Goal: Task Accomplishment & Management: Manage account settings

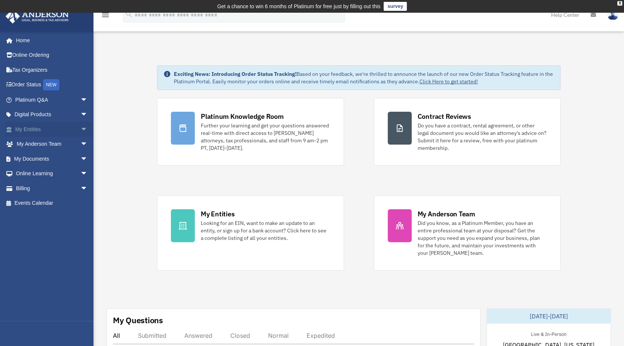
click at [51, 134] on link "My Entities arrow_drop_down" at bounding box center [52, 129] width 94 height 15
click at [80, 156] on span "arrow_drop_down" at bounding box center [87, 159] width 15 height 15
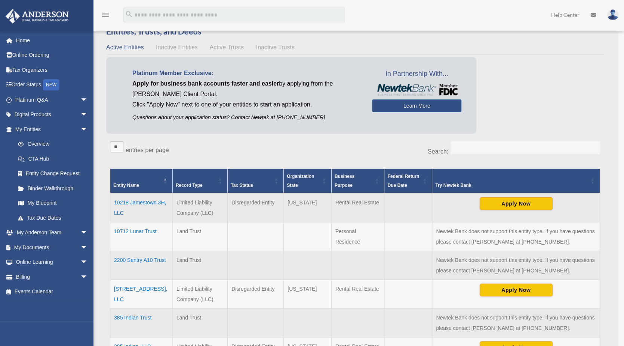
scroll to position [75, 0]
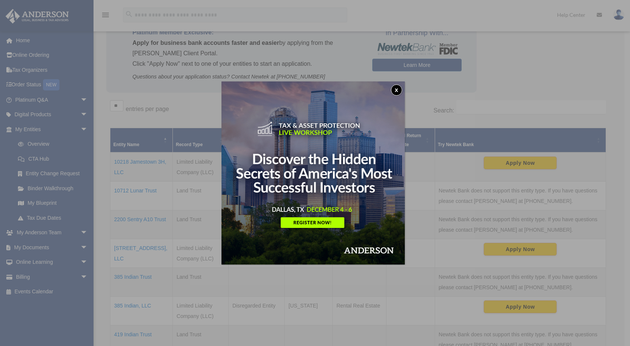
click at [401, 89] on button "x" at bounding box center [396, 90] width 11 height 11
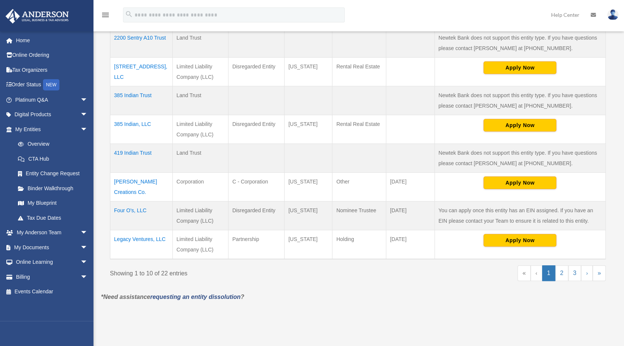
scroll to position [262, 0]
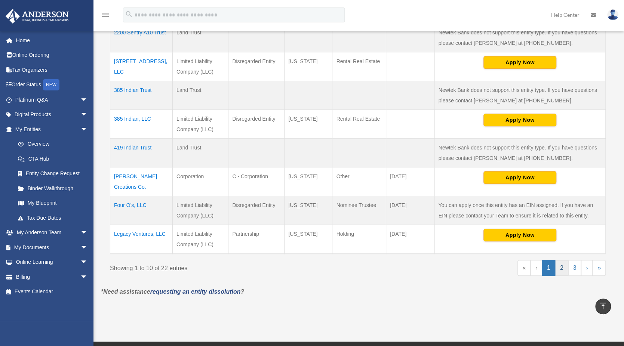
click at [562, 260] on link "2" at bounding box center [562, 268] width 13 height 16
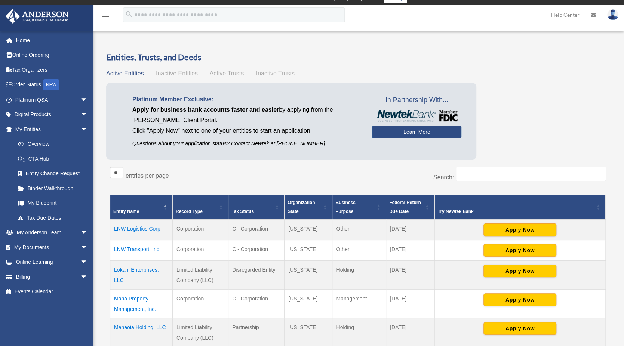
scroll to position [0, 0]
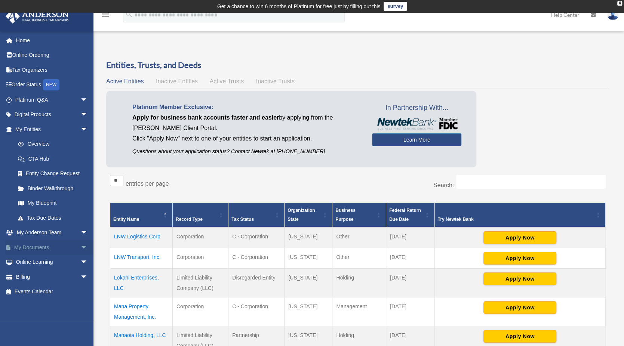
click at [80, 247] on span "arrow_drop_down" at bounding box center [87, 247] width 15 height 15
click at [49, 260] on link "Box" at bounding box center [54, 262] width 89 height 15
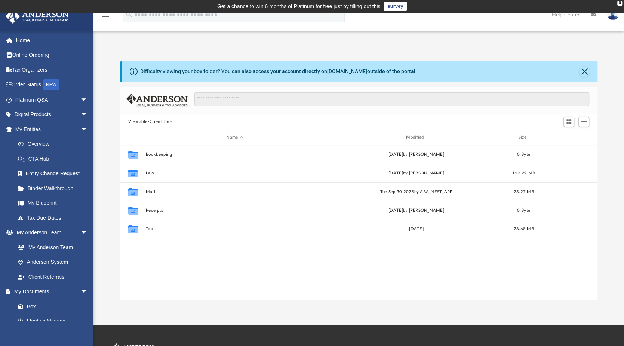
scroll to position [164, 472]
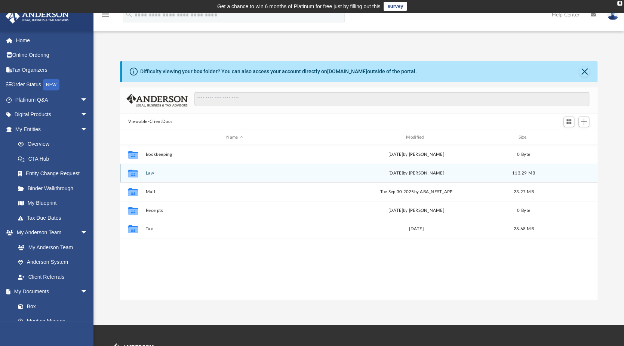
click at [149, 173] on button "Law" at bounding box center [235, 173] width 178 height 5
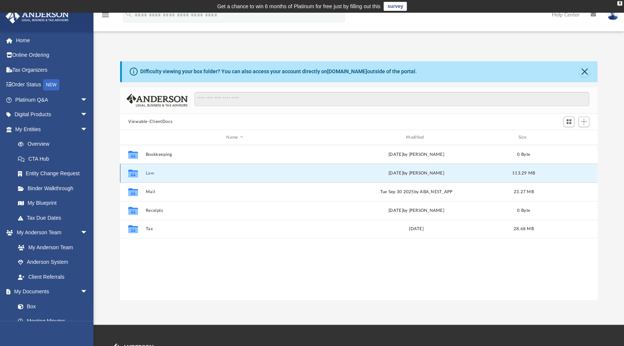
click at [149, 173] on button "Law" at bounding box center [235, 173] width 178 height 5
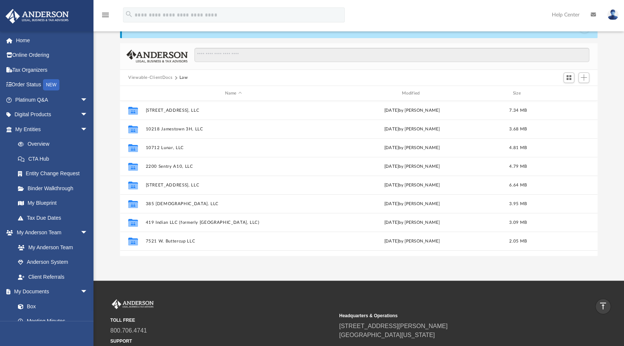
scroll to position [37, 0]
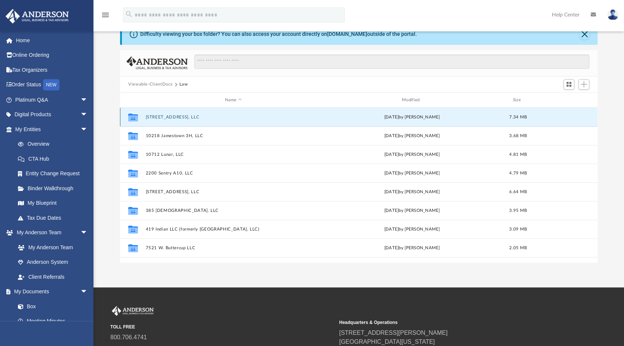
drag, startPoint x: 189, startPoint y: 116, endPoint x: 159, endPoint y: 120, distance: 31.0
click at [157, 120] on div "Collaborated Folder [STREET_ADDRESS], LLC [DATE] by [PERSON_NAME] 7.34 MB" at bounding box center [359, 117] width 478 height 19
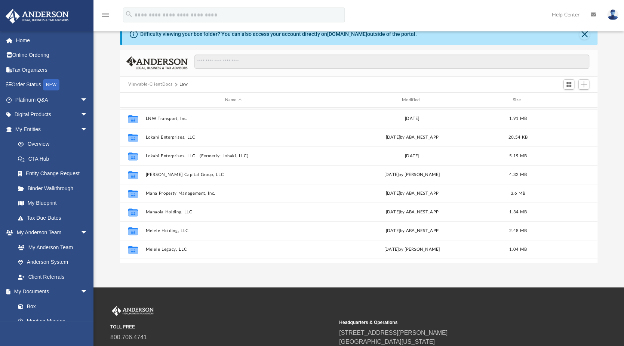
scroll to position [337, 0]
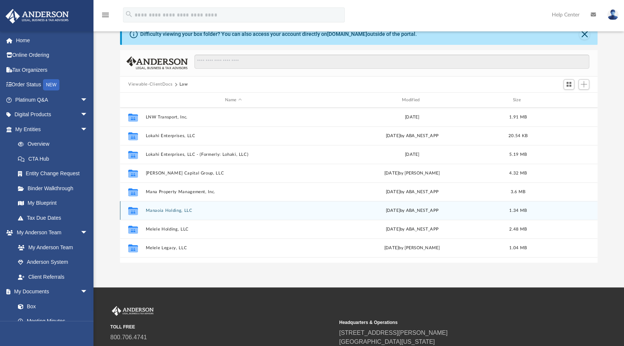
click at [169, 211] on button "Manaoia Holding, LLC" at bounding box center [233, 210] width 175 height 5
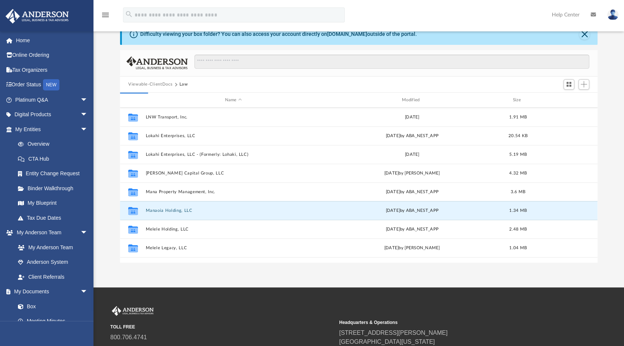
scroll to position [0, 0]
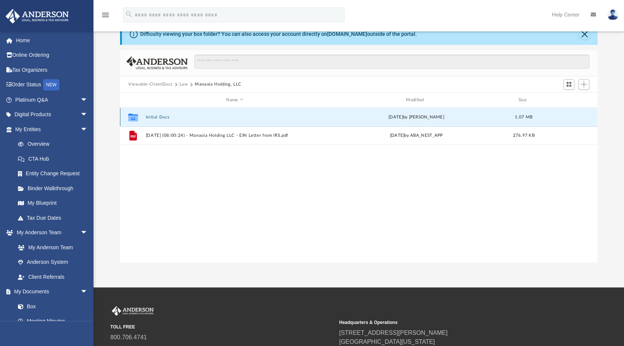
click at [161, 116] on button "Initial Docs" at bounding box center [235, 117] width 178 height 5
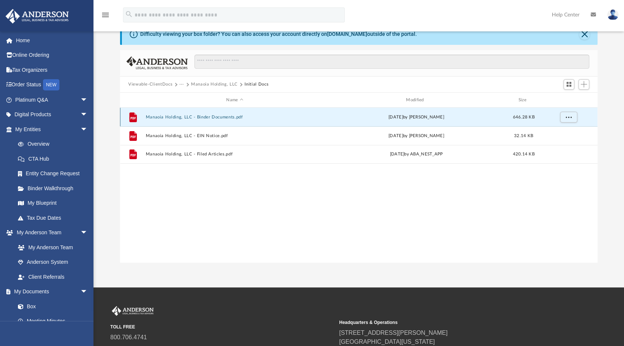
click at [221, 115] on button "Manaoia Holding, LLC - Binder Documents.pdf" at bounding box center [235, 117] width 178 height 5
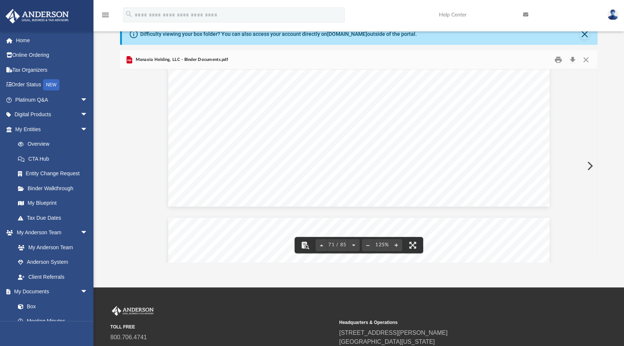
scroll to position [35692, 0]
